Goal: Transaction & Acquisition: Purchase product/service

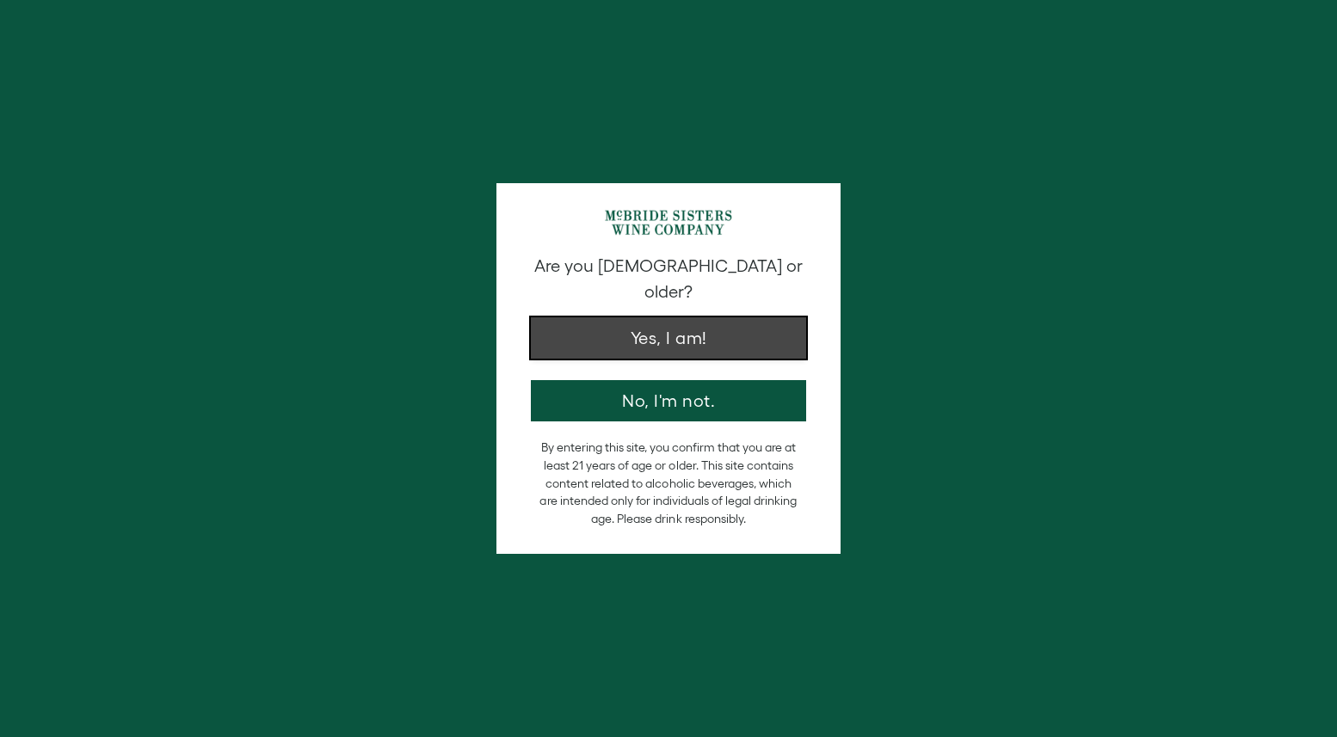
click at [621, 324] on button "Yes, I am!" at bounding box center [668, 338] width 275 height 41
